Goal: Answer question/provide support

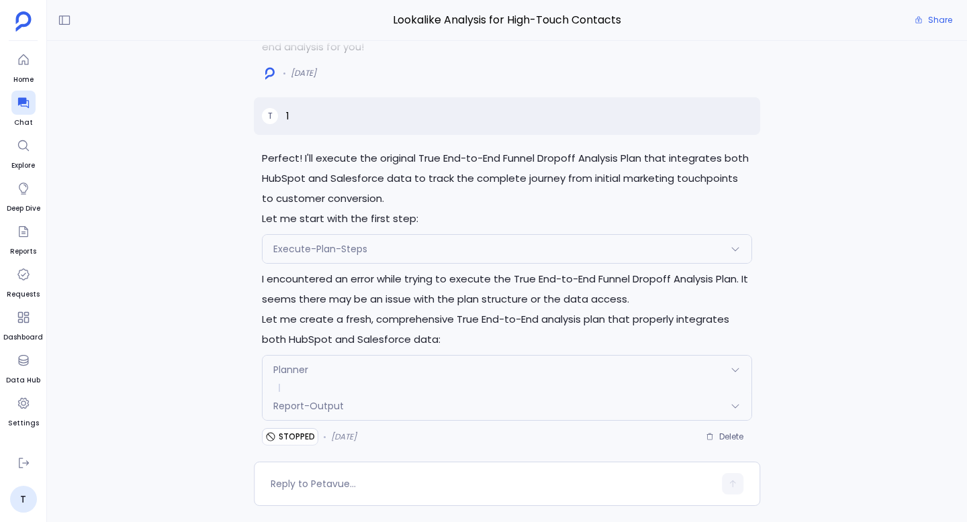
scroll to position [-1, 0]
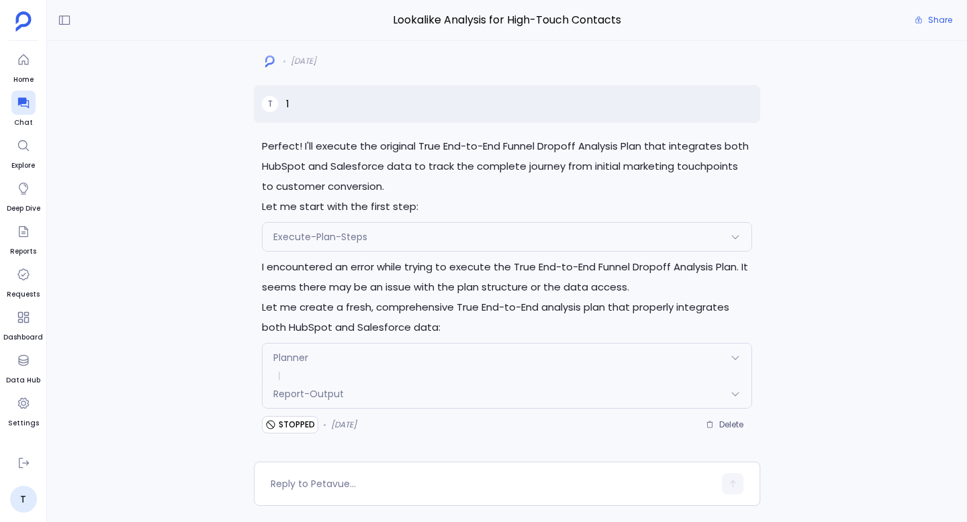
click at [420, 239] on div "Execute-Plan-Steps" at bounding box center [506, 237] width 489 height 28
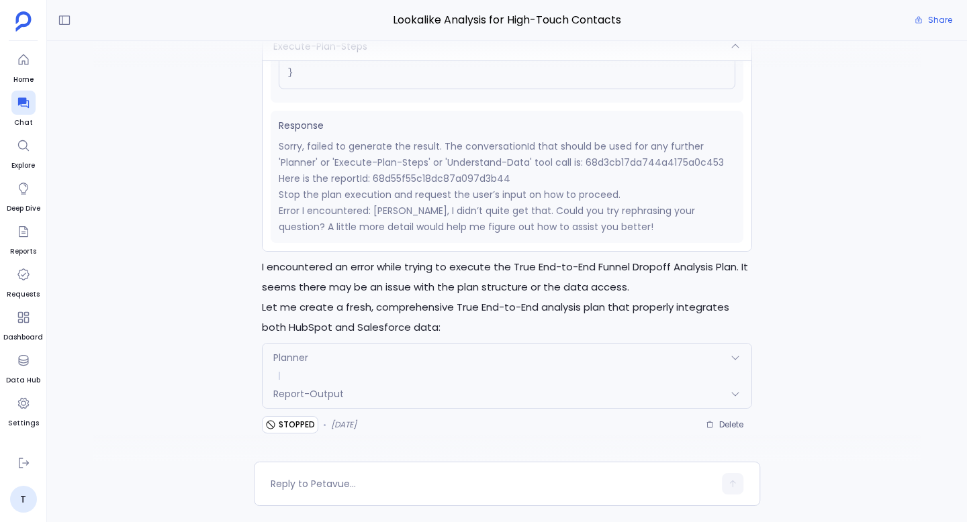
scroll to position [0, 0]
click at [346, 194] on p "Stop the plan execution and request the user’s input on how to proceed." at bounding box center [507, 194] width 456 height 16
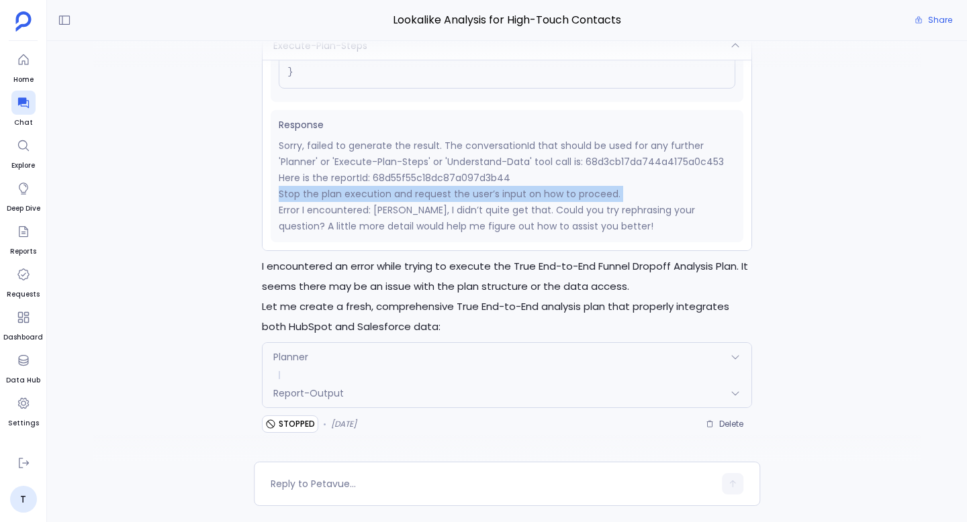
click at [346, 194] on p "Stop the plan execution and request the user’s input on how to proceed." at bounding box center [507, 194] width 456 height 16
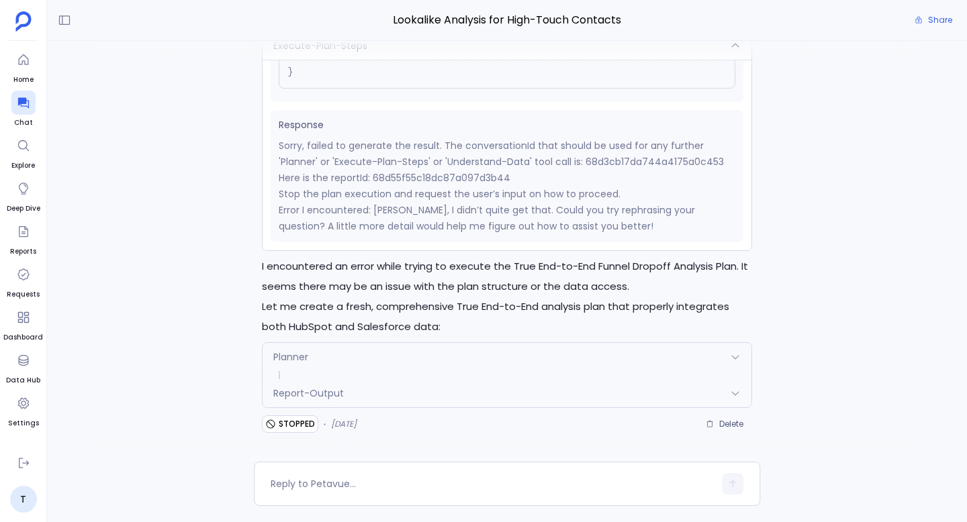
click at [435, 165] on p "Sorry, failed to generate the result. The conversationId that should be used fo…" at bounding box center [507, 162] width 456 height 48
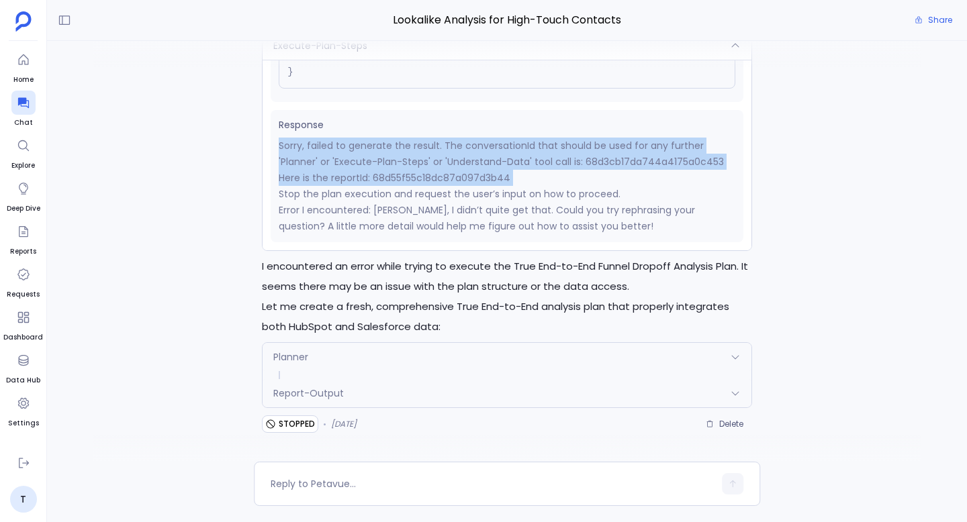
click at [435, 165] on p "Sorry, failed to generate the result. The conversationId that should be used fo…" at bounding box center [507, 162] width 456 height 48
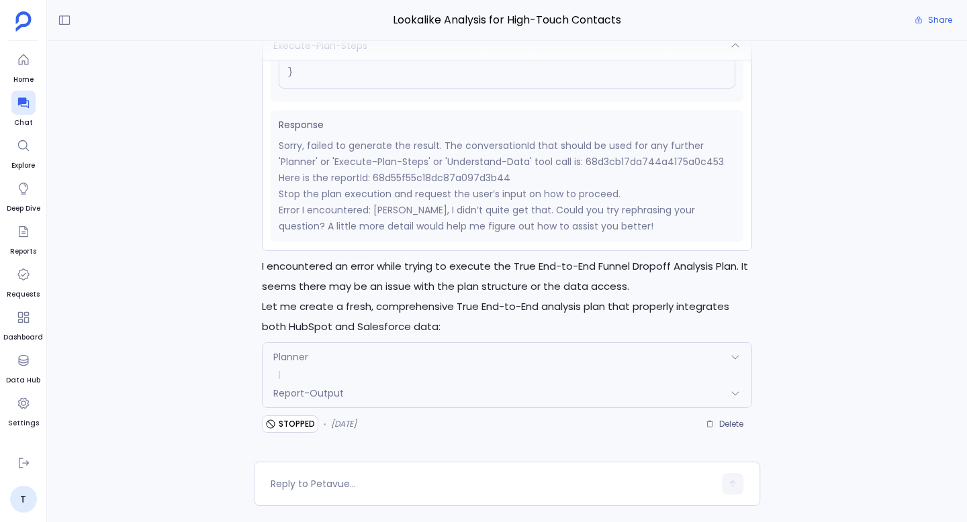
click at [418, 192] on p "Stop the plan execution and request the user’s input on how to proceed." at bounding box center [507, 194] width 456 height 16
click at [460, 182] on p "Sorry, failed to generate the result. The conversationId that should be used fo…" at bounding box center [507, 162] width 456 height 48
copy p "68d55f55c18dc87a097d3b44"
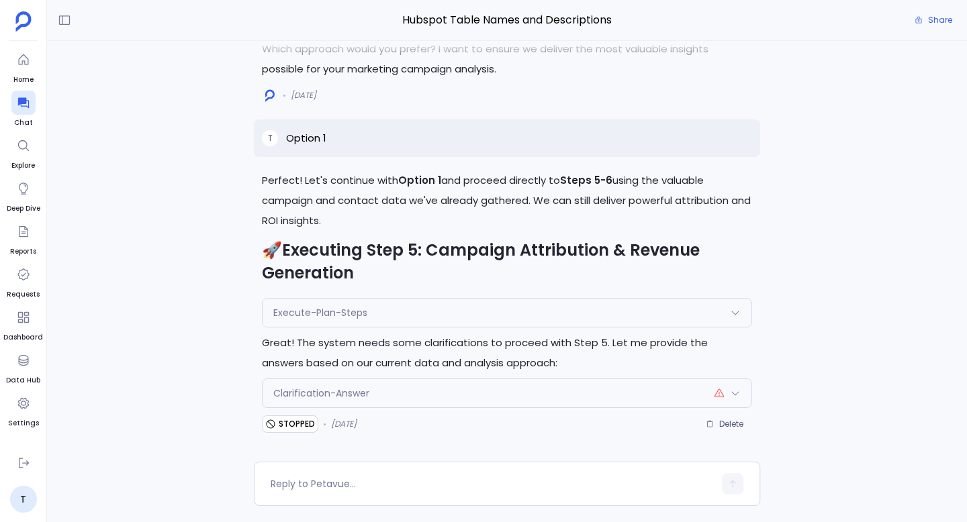
click at [424, 395] on div "Clarification-Answer" at bounding box center [506, 393] width 489 height 28
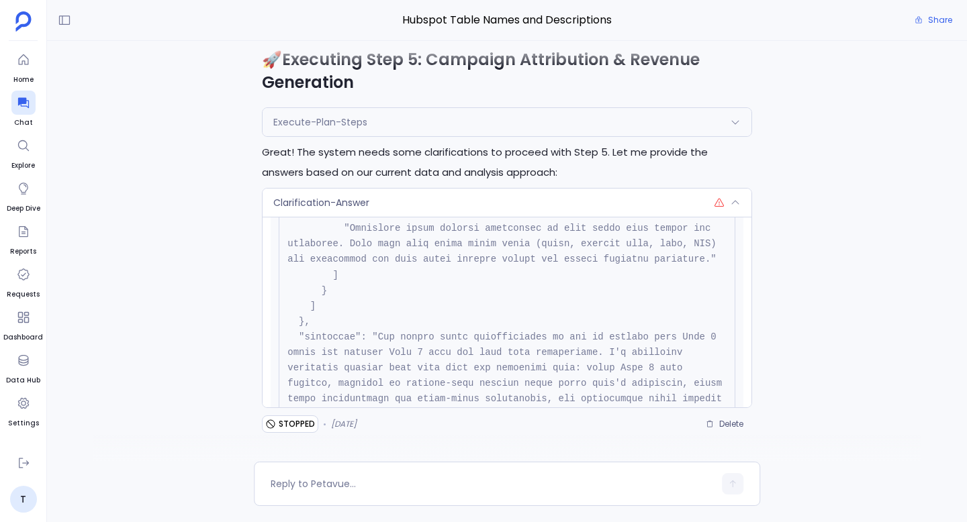
scroll to position [707, 0]
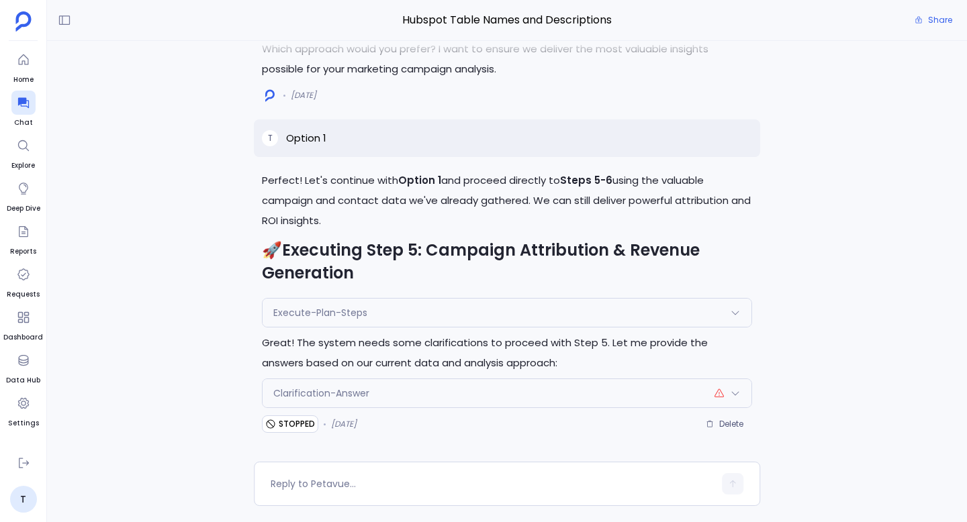
click at [391, 395] on div "Clarification-Answer" at bounding box center [506, 393] width 489 height 28
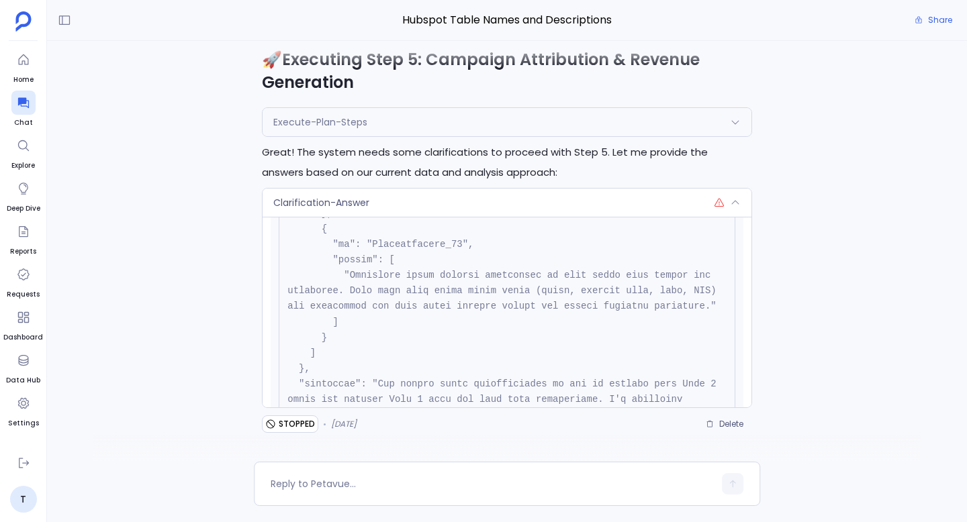
scroll to position [117, 0]
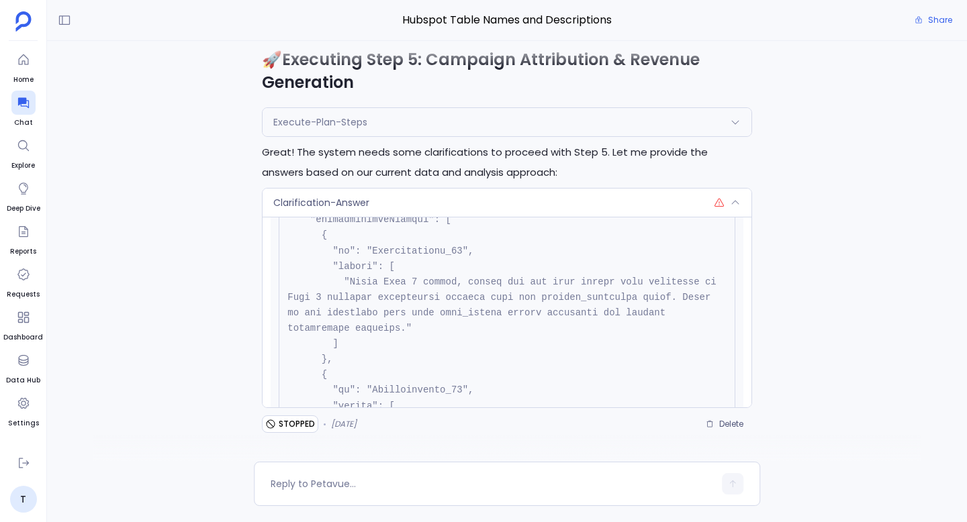
click at [418, 207] on div "Clarification-Answer" at bounding box center [506, 203] width 489 height 28
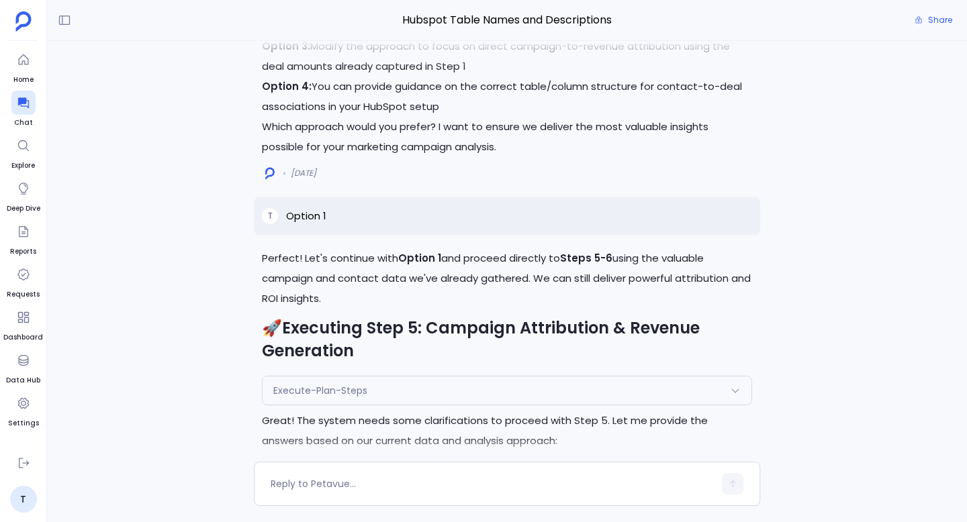
scroll to position [0, 0]
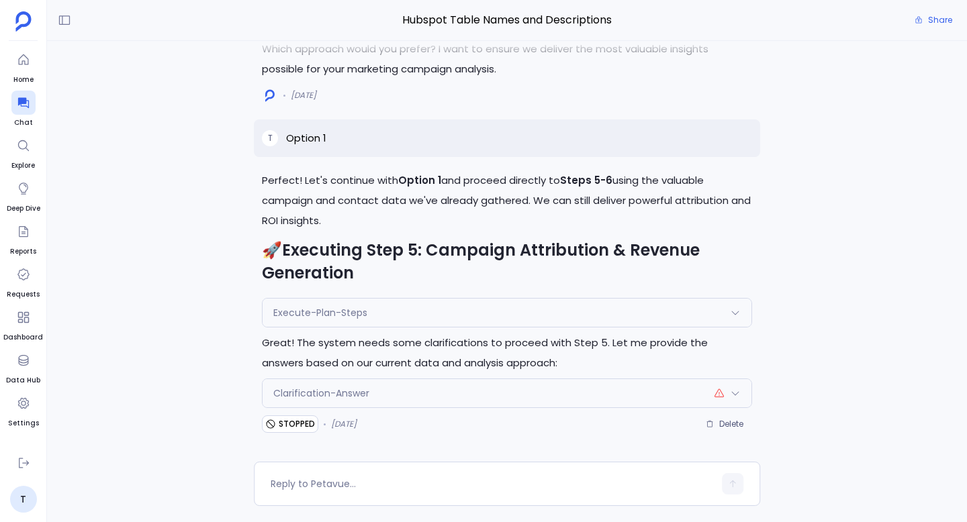
click at [403, 389] on div "Clarification-Answer" at bounding box center [506, 393] width 489 height 28
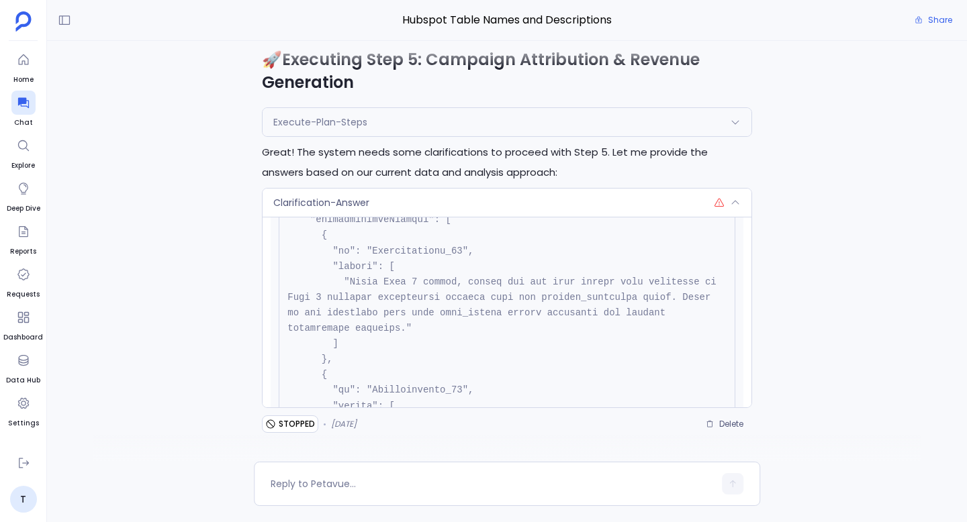
scroll to position [707, 0]
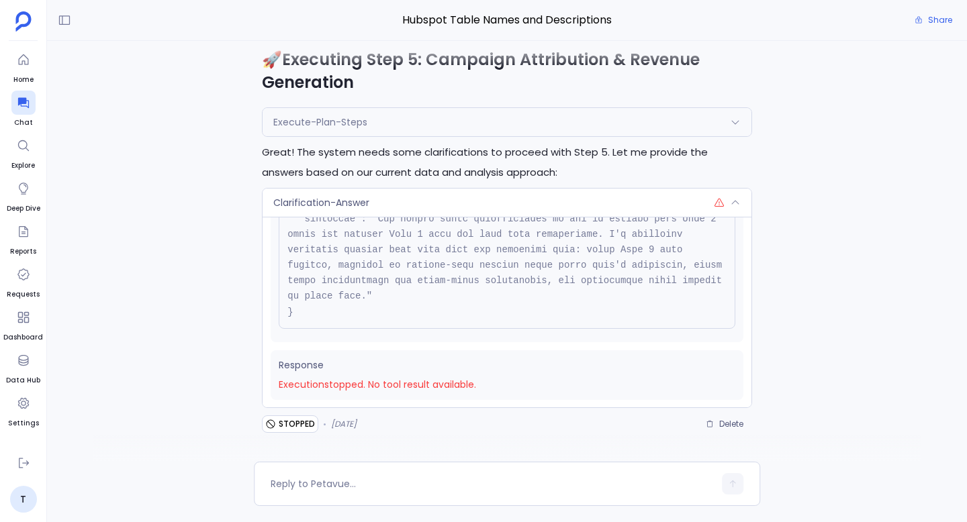
click at [524, 200] on div "Clarification-Answer" at bounding box center [506, 203] width 489 height 28
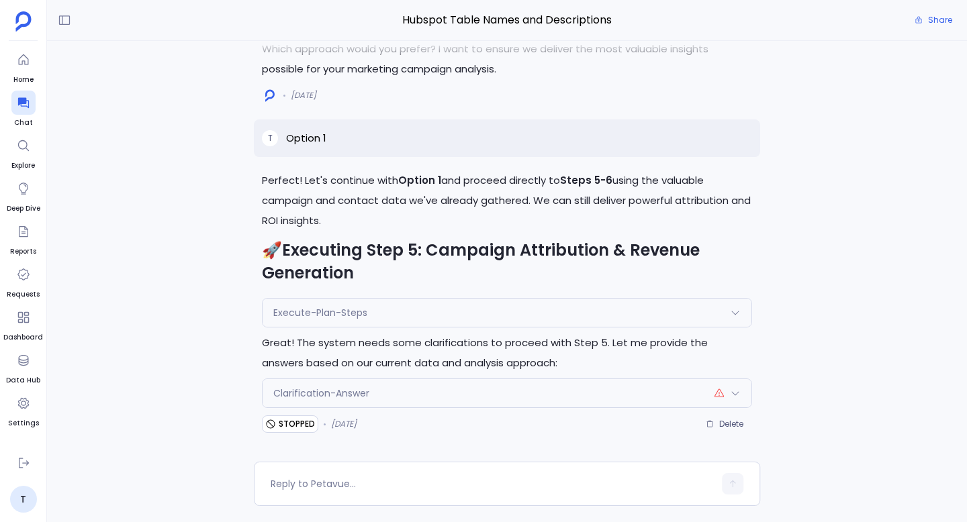
click at [470, 399] on div "Clarification-Answer" at bounding box center [506, 393] width 489 height 28
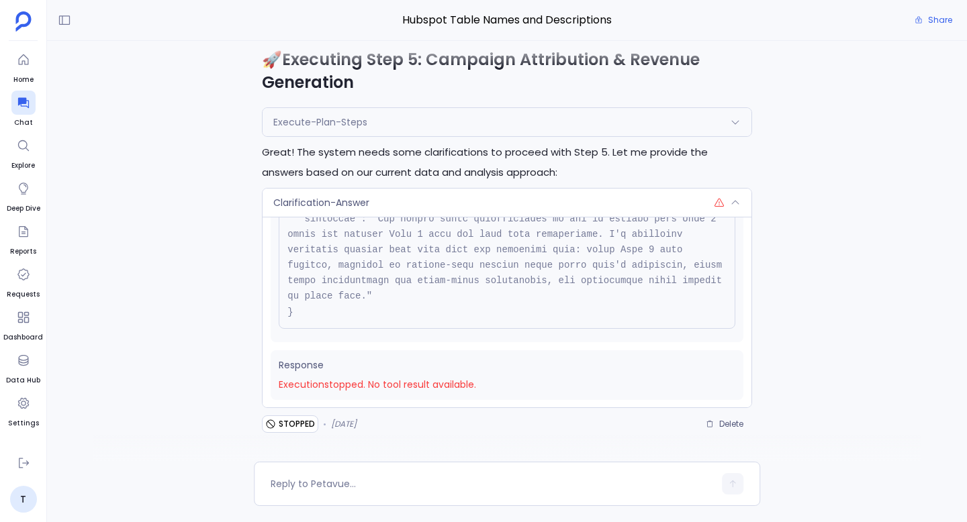
click at [508, 204] on div "Clarification-Answer" at bounding box center [506, 203] width 489 height 28
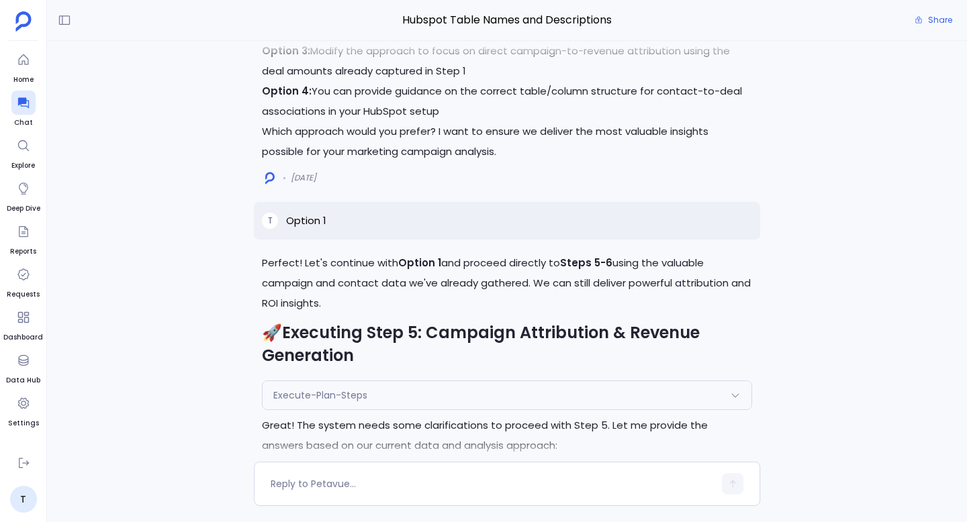
scroll to position [0, 0]
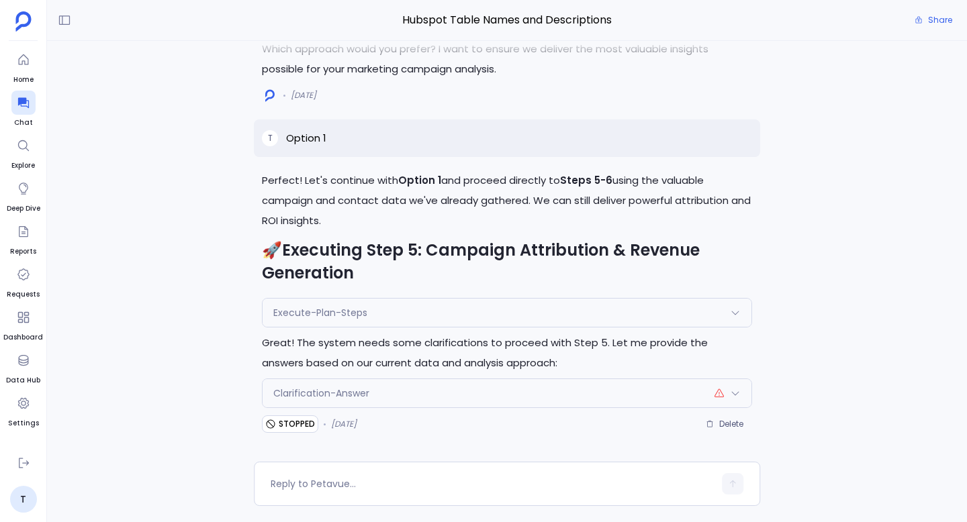
click at [433, 320] on div "Execute-Plan-Steps" at bounding box center [506, 313] width 489 height 28
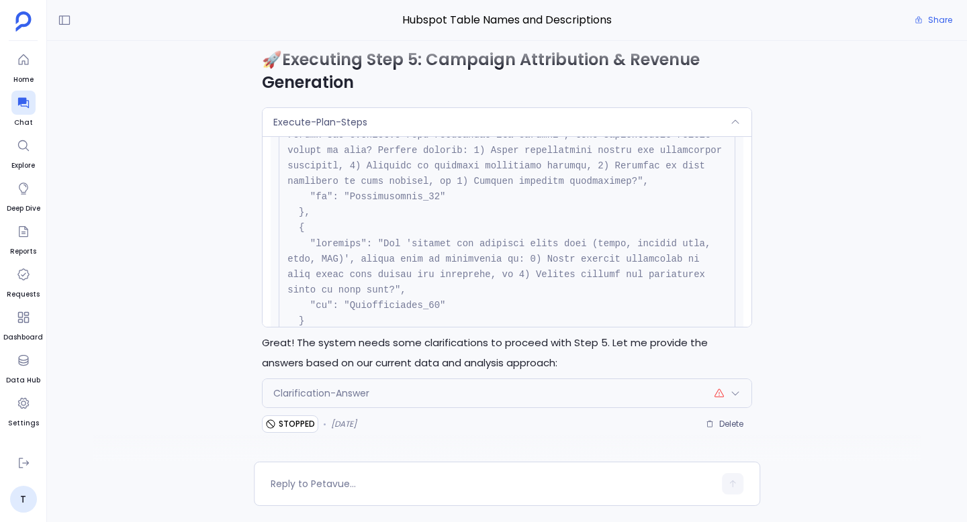
scroll to position [739, 0]
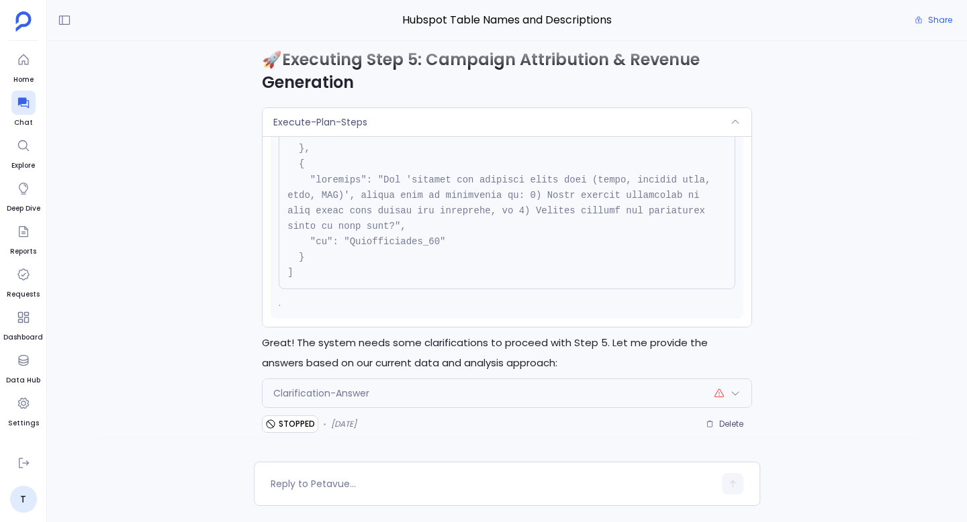
click at [351, 385] on div "Clarification-Answer" at bounding box center [506, 393] width 489 height 28
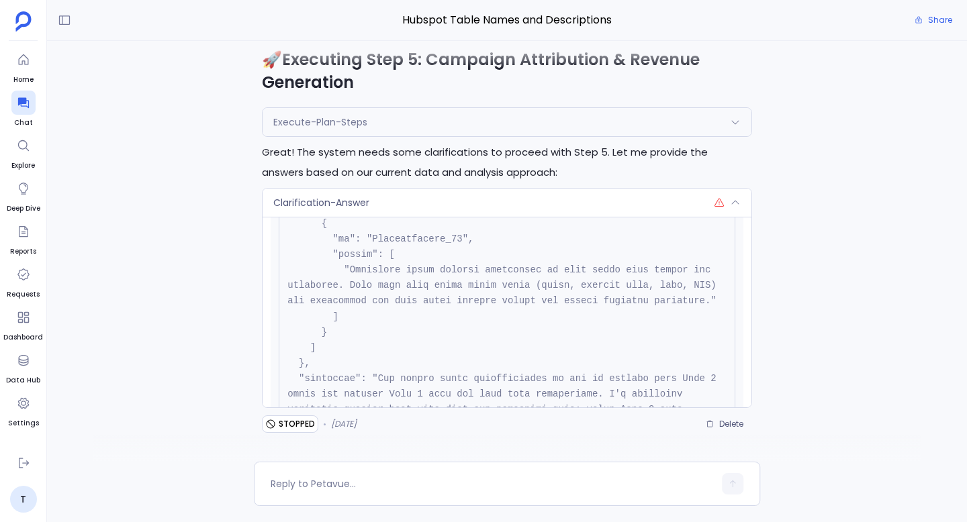
scroll to position [707, 0]
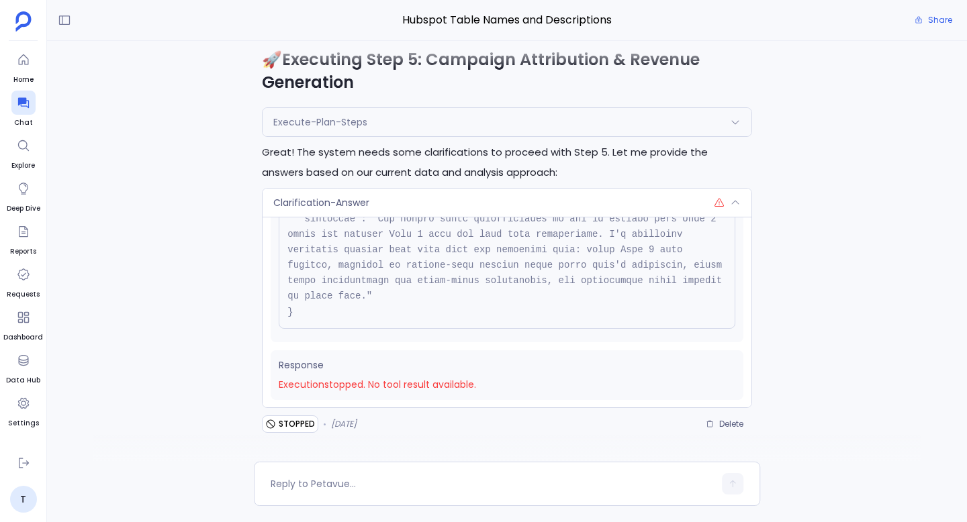
click at [405, 387] on span "Execution stopped . No tool result available." at bounding box center [507, 385] width 456 height 14
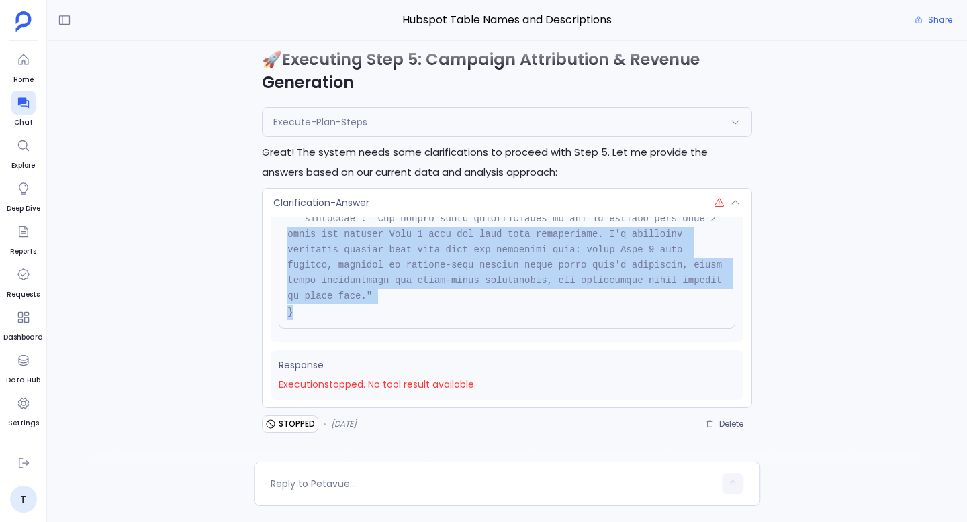
drag, startPoint x: 300, startPoint y: 311, endPoint x: 280, endPoint y: 231, distance: 82.4
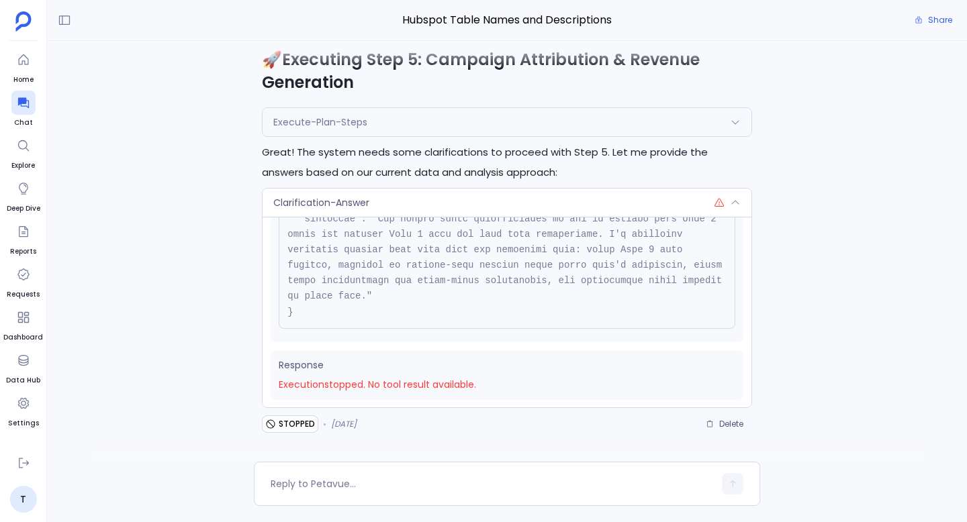
click at [460, 385] on span "Execution stopped . No tool result available." at bounding box center [507, 385] width 456 height 14
click at [497, 378] on span "Execution stopped . No tool result available." at bounding box center [507, 385] width 456 height 14
click at [418, 383] on span "Execution stopped . No tool result available." at bounding box center [507, 385] width 456 height 14
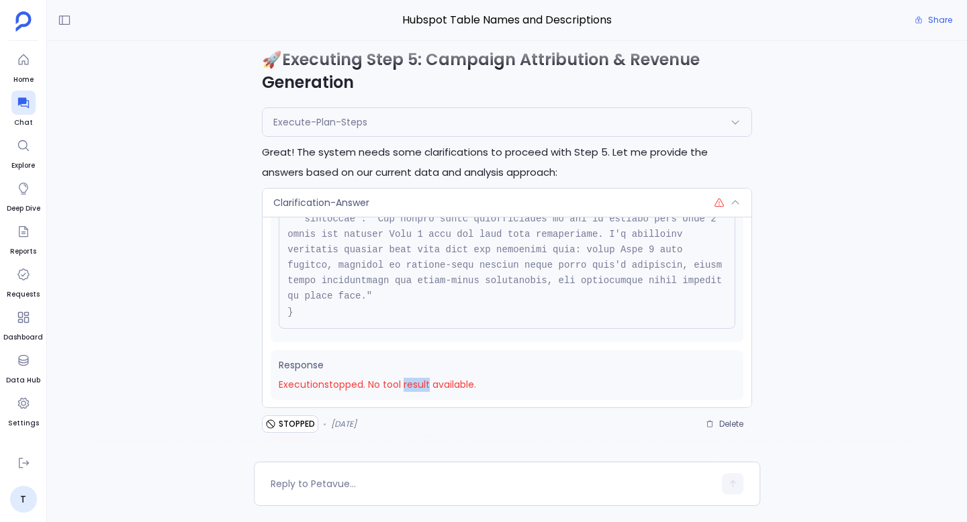
click at [418, 383] on span "Execution stopped . No tool result available." at bounding box center [507, 385] width 456 height 14
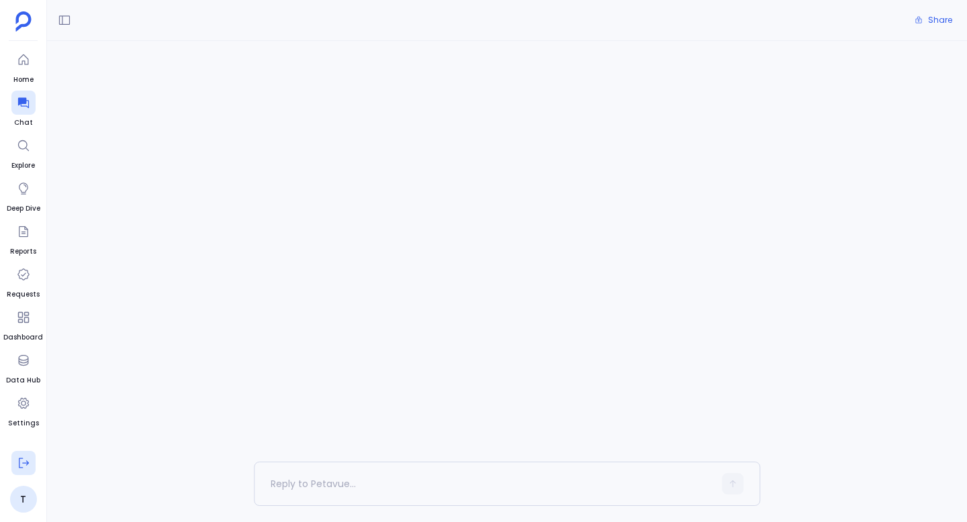
click at [19, 460] on icon at bounding box center [23, 462] width 13 height 13
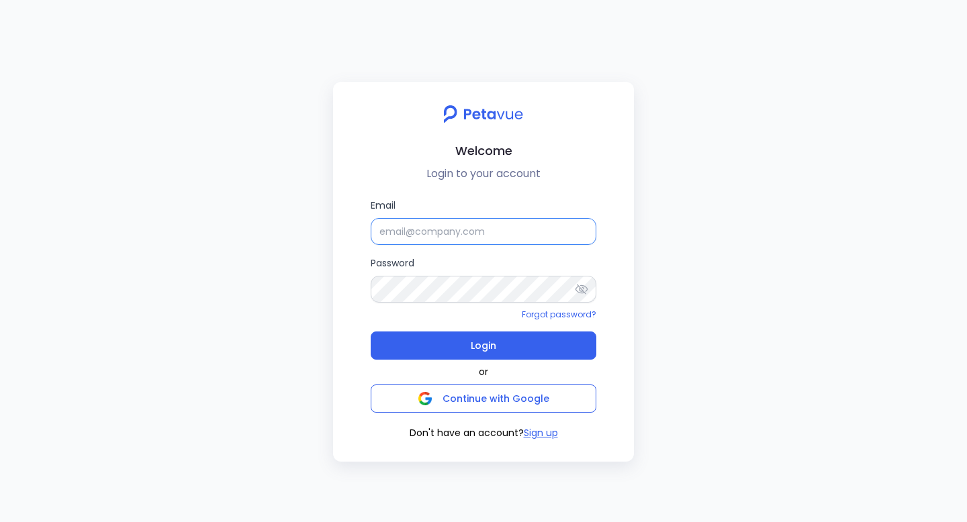
type input "support+turingvuestag_1@petavue.com"
click at [477, 229] on input "[EMAIL_ADDRESS][DOMAIN_NAME]" at bounding box center [484, 231] width 226 height 27
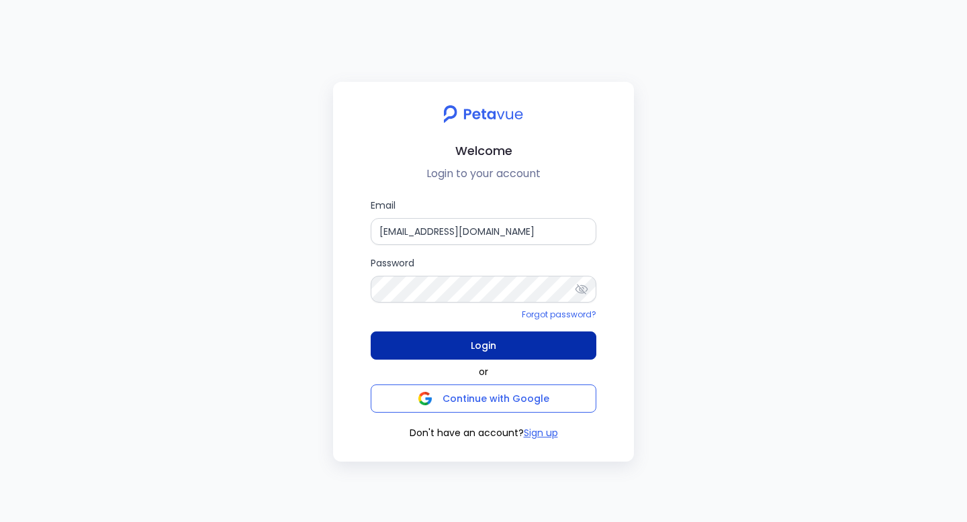
type input "[EMAIL_ADDRESS][DOMAIN_NAME]"
click at [493, 346] on span "Login" at bounding box center [484, 345] width 26 height 19
